Goal: Task Accomplishment & Management: Use online tool/utility

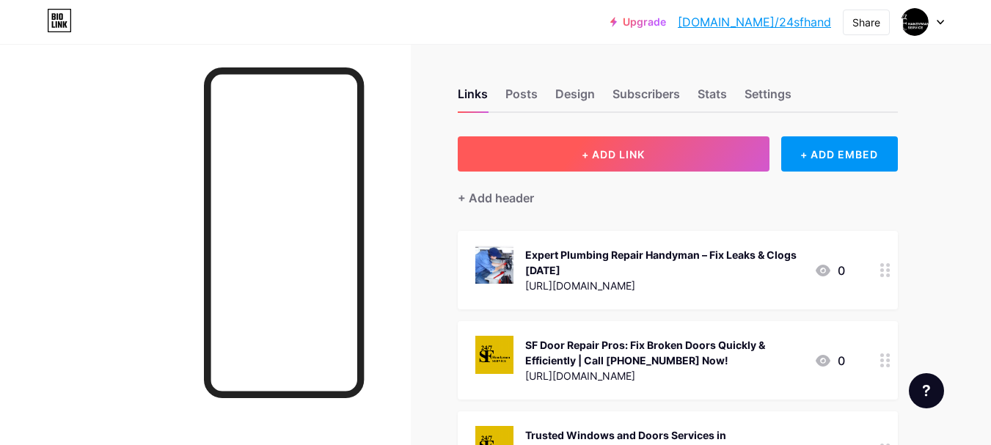
click at [684, 153] on button "+ ADD LINK" at bounding box center [614, 153] width 312 height 35
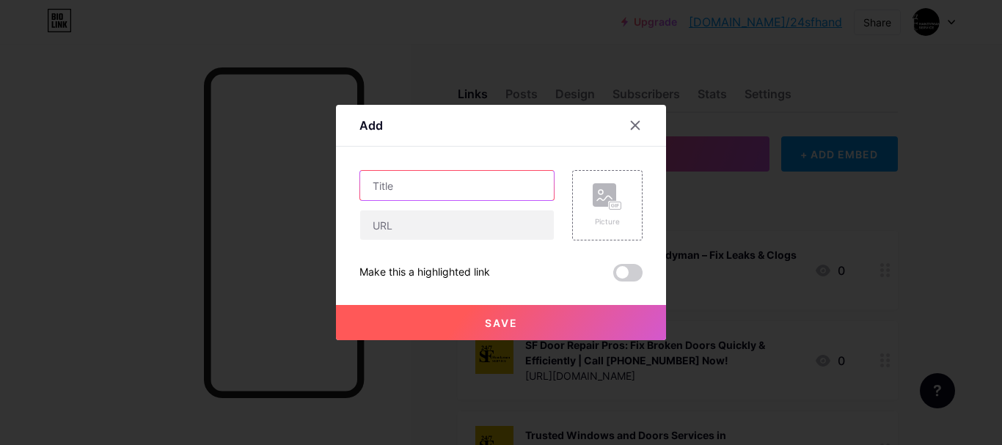
click at [410, 183] on input "text" at bounding box center [457, 185] width 194 height 29
paste input "Residential Painting Services SF for a Fresh Look – 24/7 SF Handyman & Remodeli…"
type input "Residential Painting Services SF for a Fresh Look – 24/7 SF Handyman & Remodeli…"
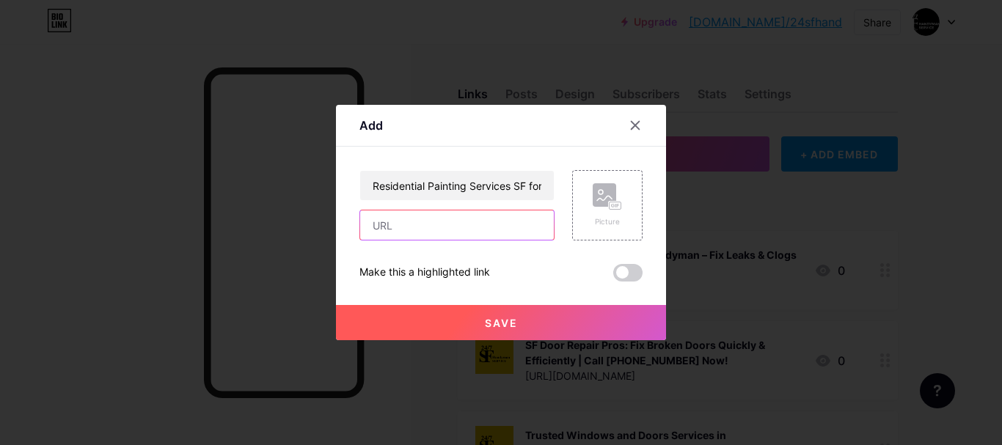
click at [394, 225] on input "text" at bounding box center [457, 225] width 194 height 29
paste input "[URL][DOMAIN_NAME]"
type input "[URL][DOMAIN_NAME]"
click at [422, 318] on button "Save" at bounding box center [501, 322] width 330 height 35
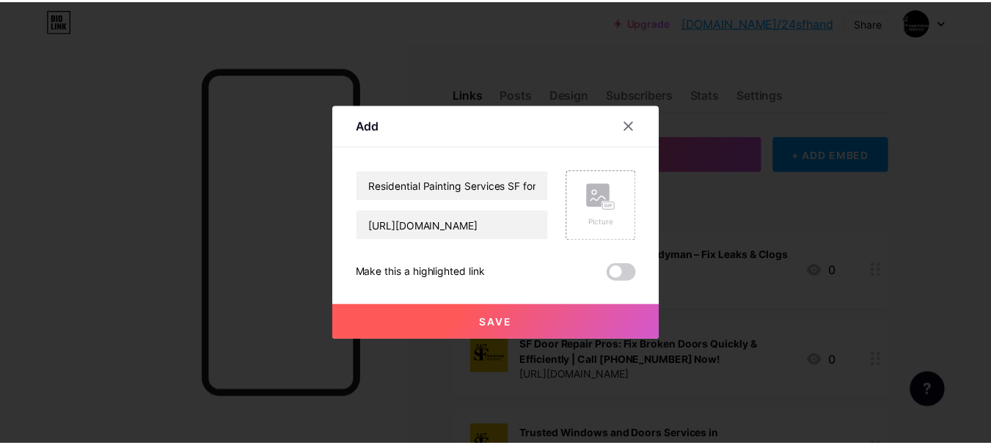
scroll to position [0, 0]
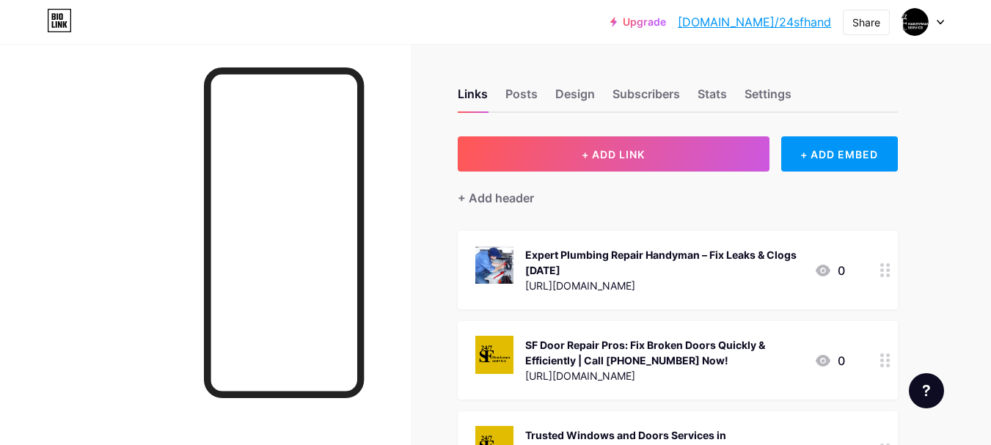
click at [804, 26] on link "[DOMAIN_NAME]/24sfhand" at bounding box center [754, 22] width 153 height 18
